Goal: Check status: Check status

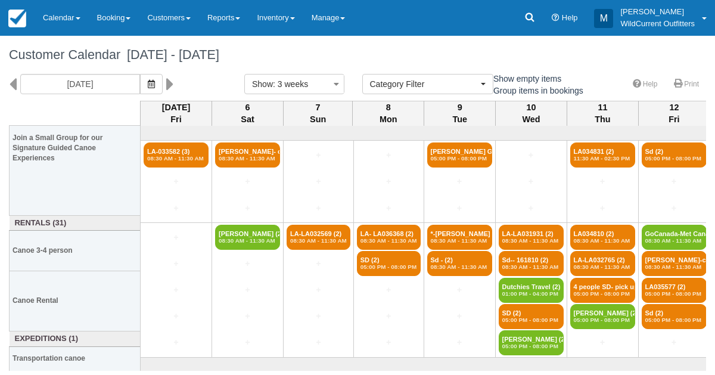
select select
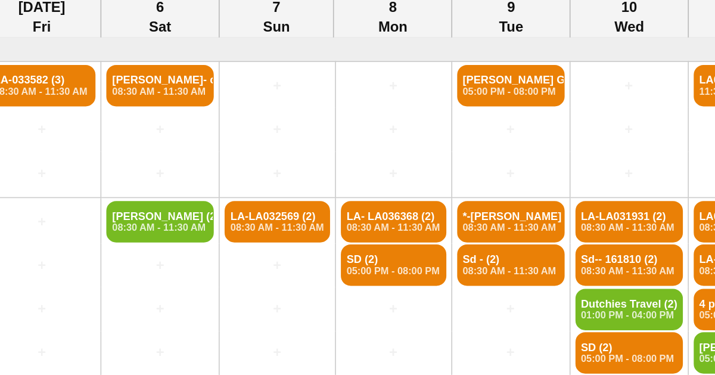
scroll to position [141, 0]
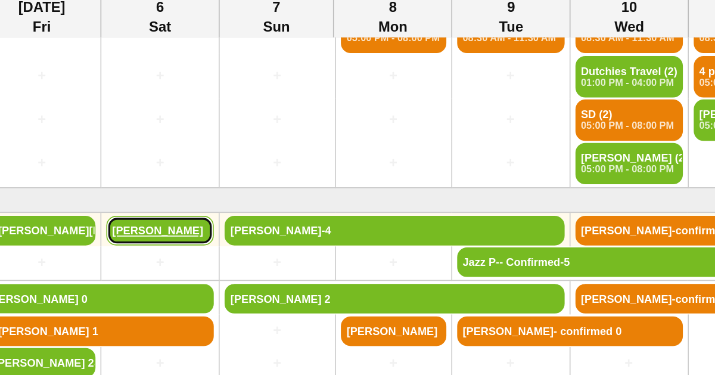
click at [239, 239] on link "Shawn Hayden" at bounding box center [247, 243] width 65 height 18
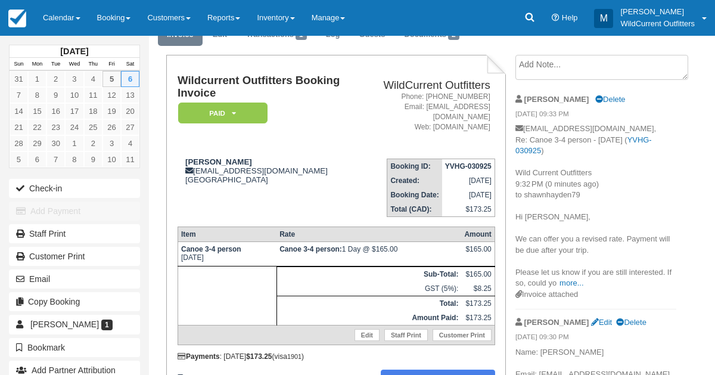
scroll to position [199, 0]
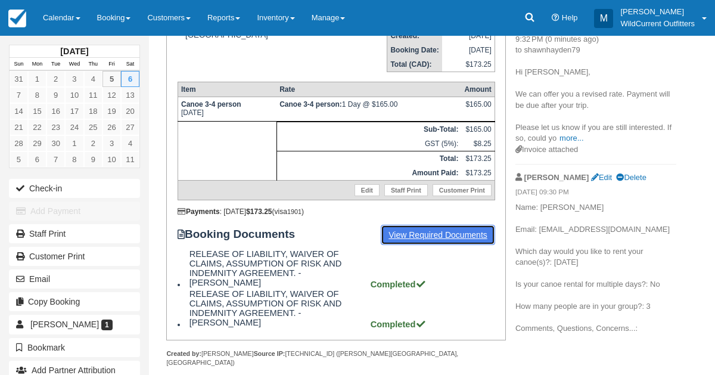
click at [433, 225] on link "View Required Documents" at bounding box center [438, 235] width 114 height 20
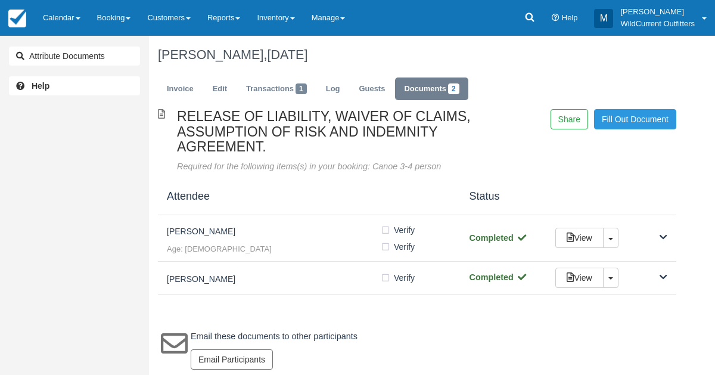
scroll to position [4, 0]
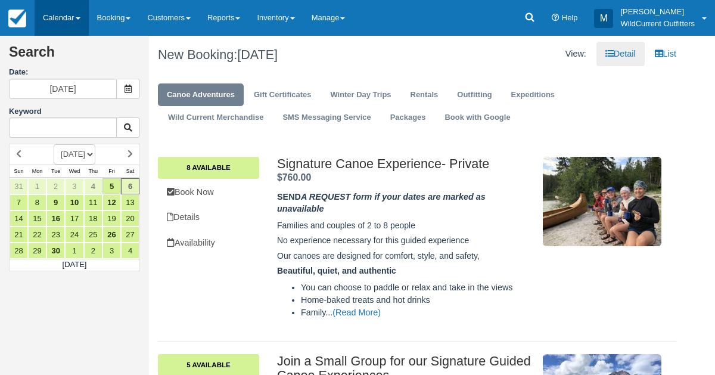
click at [57, 15] on link "Calendar" at bounding box center [62, 18] width 54 height 36
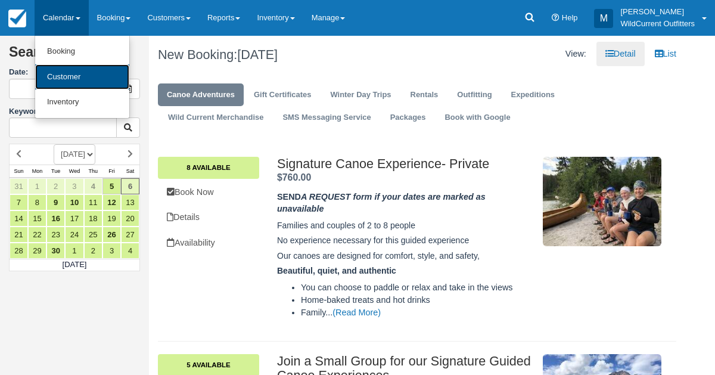
click at [58, 68] on link "Customer" at bounding box center [82, 77] width 94 height 26
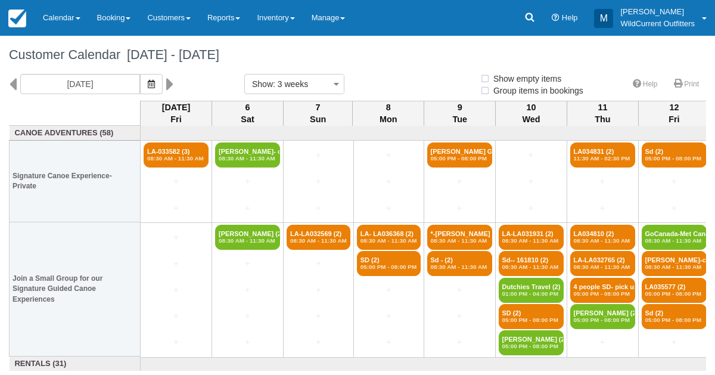
select select
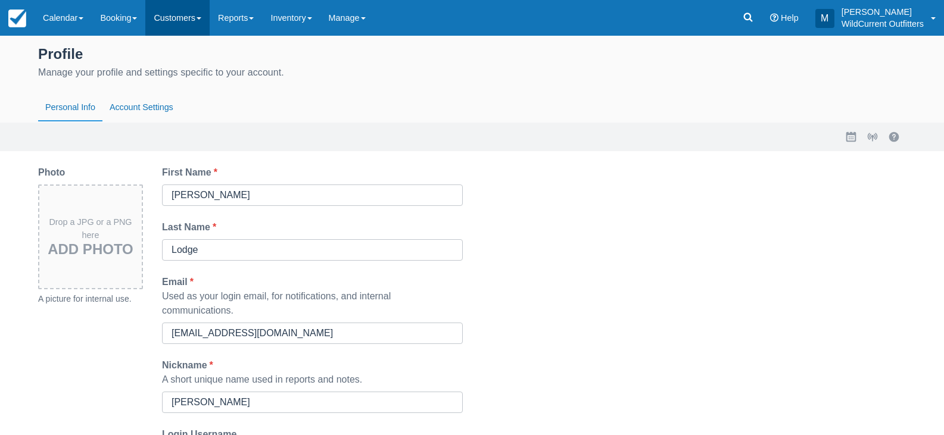
click at [151, 19] on link "Customers" at bounding box center [177, 18] width 64 height 36
click at [137, 19] on span at bounding box center [134, 18] width 5 height 2
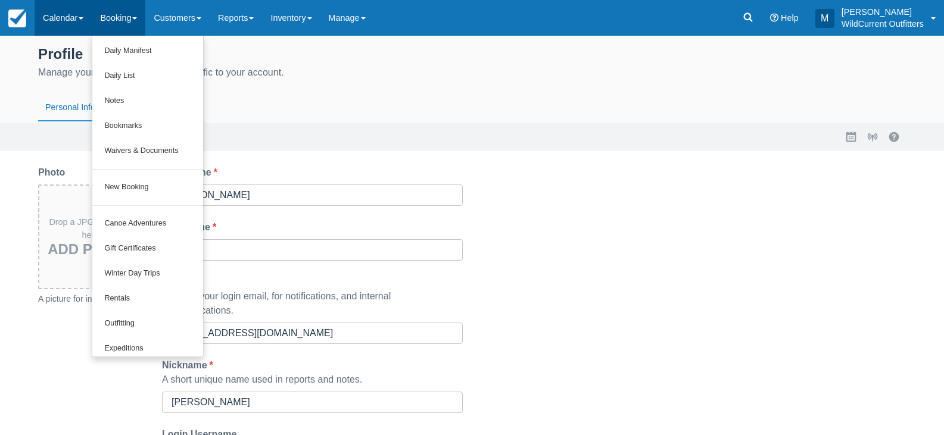
click at [79, 17] on link "Calendar" at bounding box center [63, 18] width 57 height 36
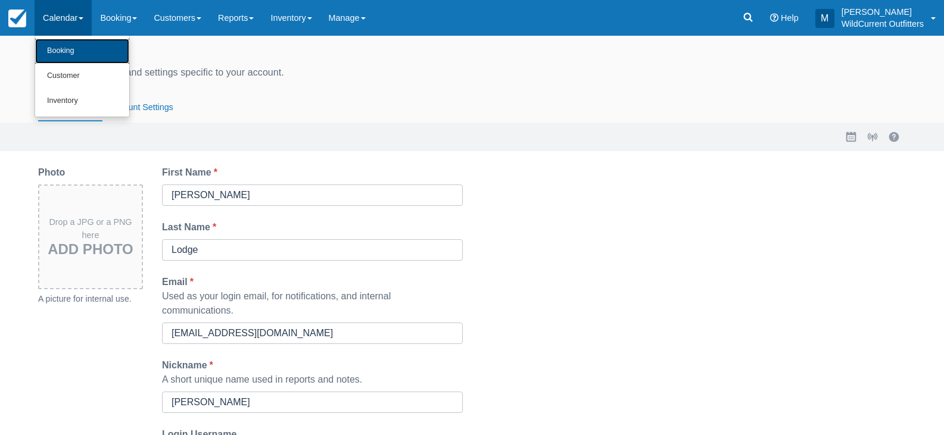
click at [79, 49] on link "Booking" at bounding box center [82, 51] width 94 height 25
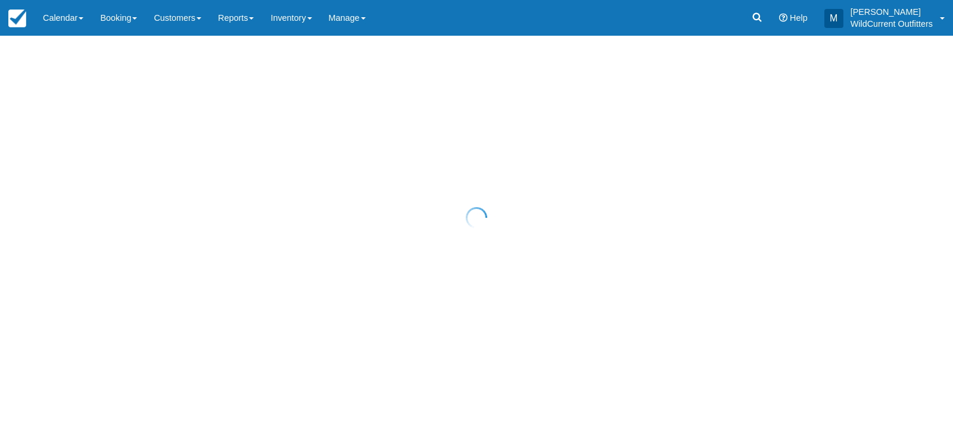
click at [76, 26] on div at bounding box center [476, 217] width 953 height 435
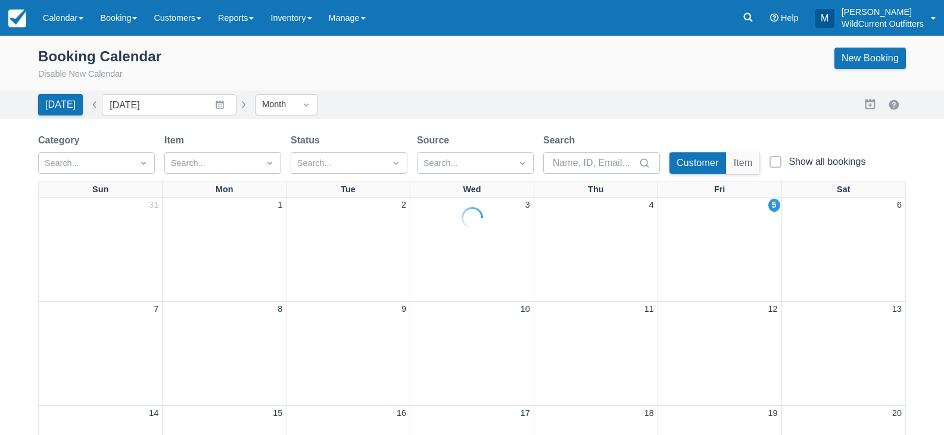
click at [77, 15] on div at bounding box center [472, 217] width 944 height 435
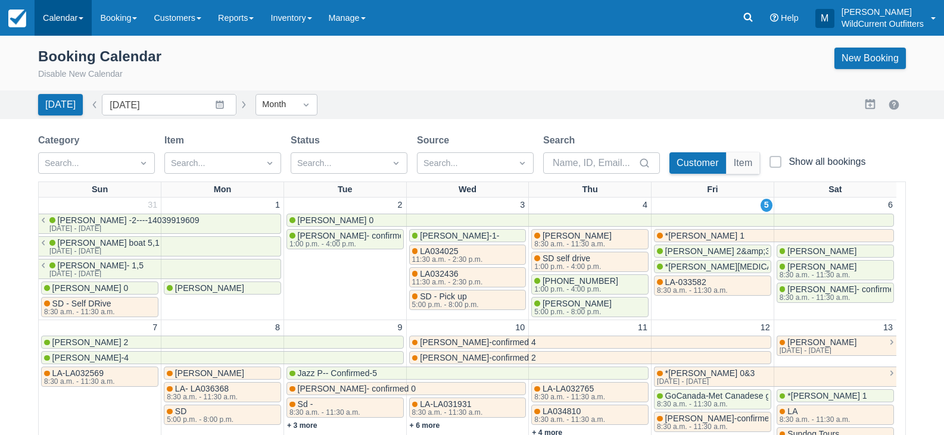
click at [74, 21] on link "Calendar" at bounding box center [63, 18] width 57 height 36
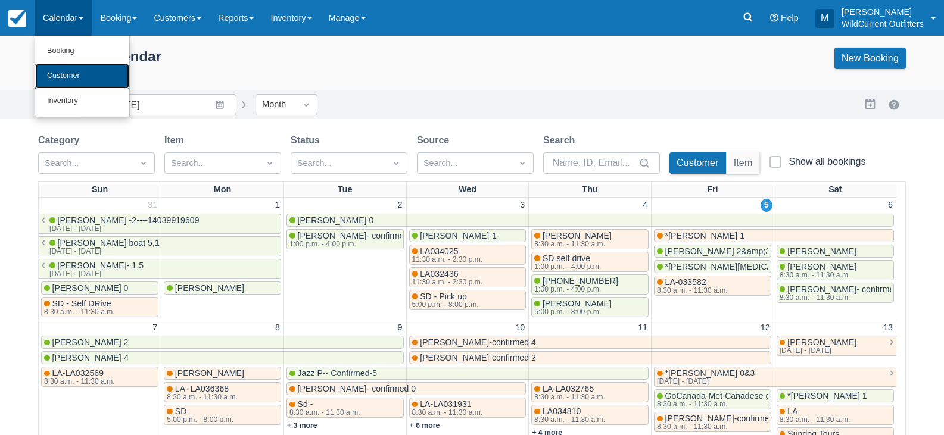
click at [77, 67] on link "Customer" at bounding box center [82, 76] width 94 height 25
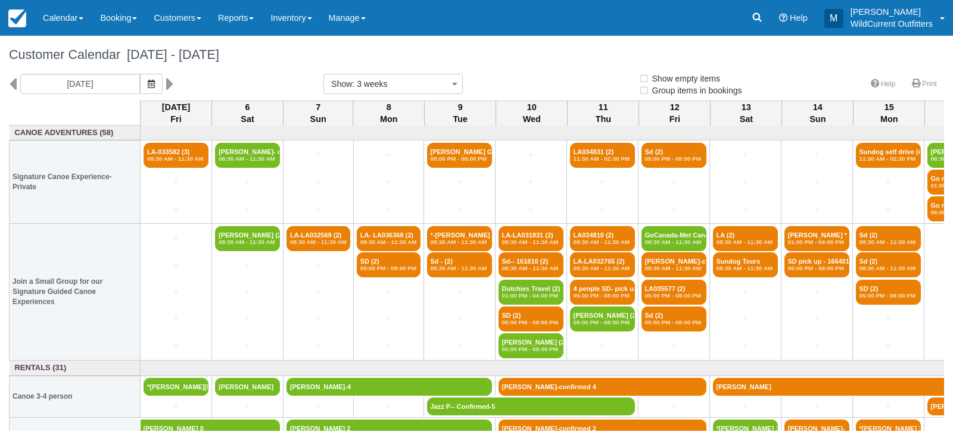
select select
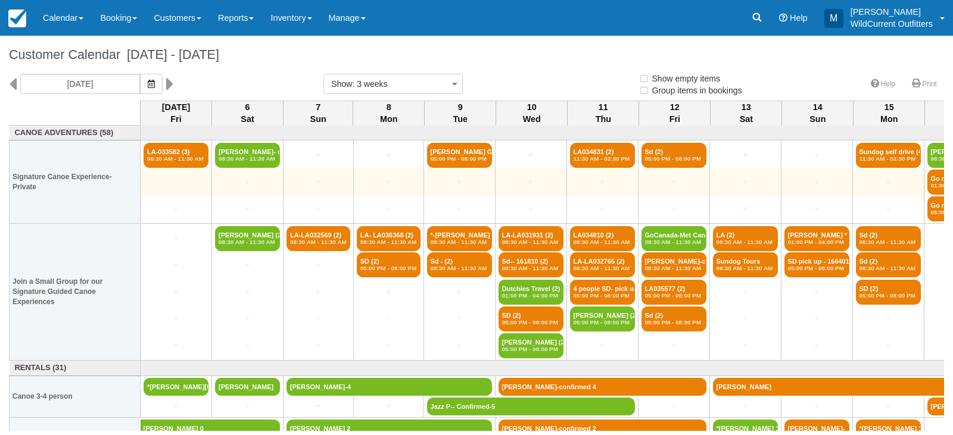
select select
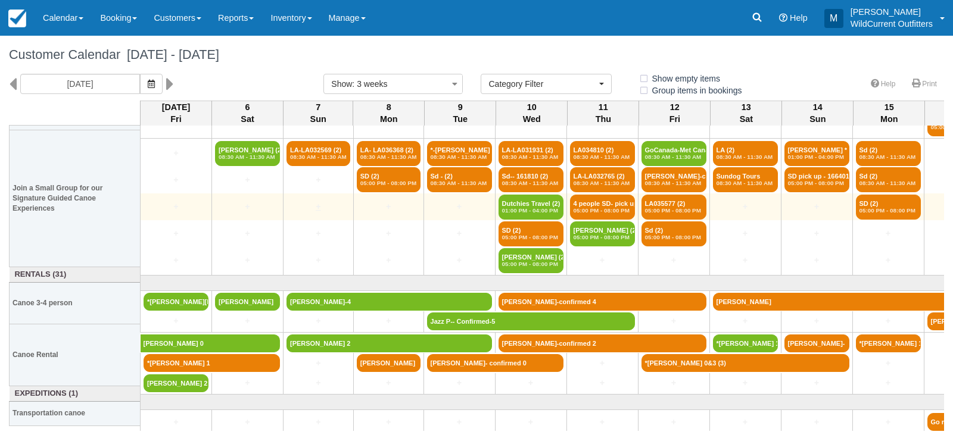
scroll to position [98, 0]
